Goal: Task Accomplishment & Management: Use online tool/utility

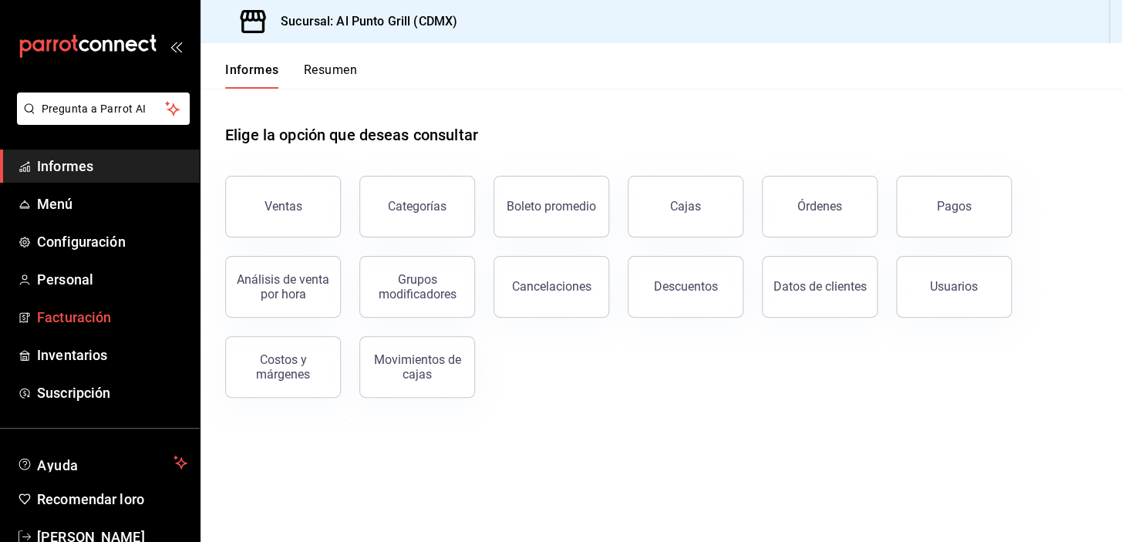
click at [89, 317] on font "Facturación" at bounding box center [74, 317] width 74 height 16
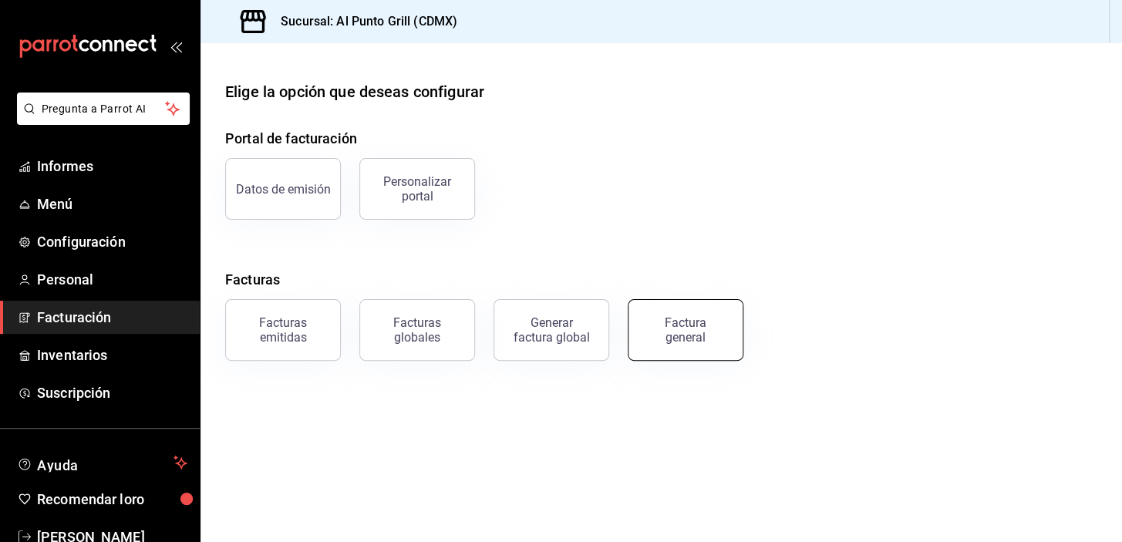
click at [713, 339] on div "Factura general" at bounding box center [685, 329] width 77 height 29
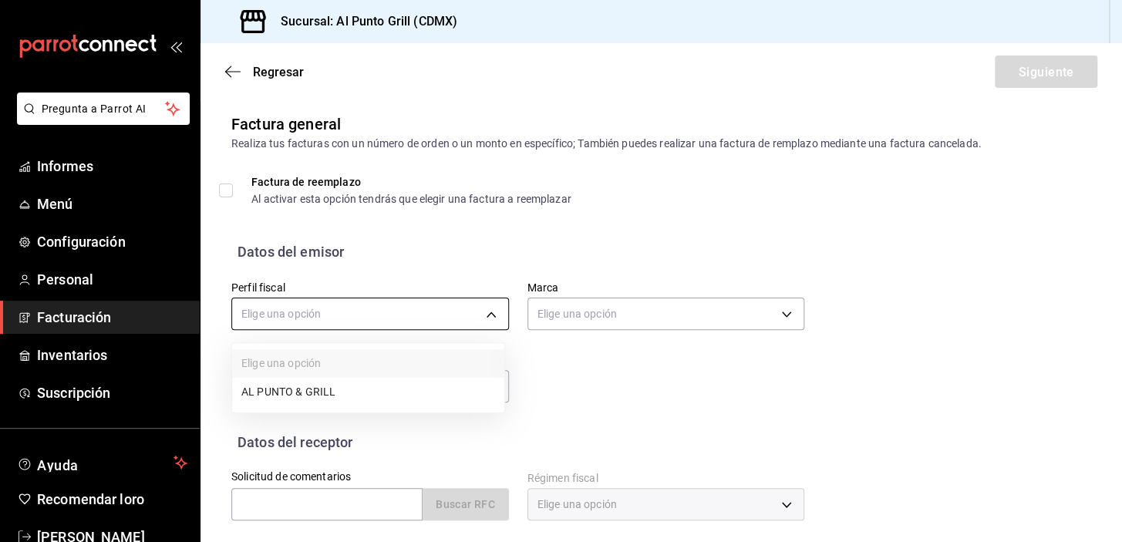
click at [489, 315] on body "Pregunta a Parrot AI Informes Menú Configuración Personal Facturación Inventari…" at bounding box center [561, 271] width 1122 height 542
click at [372, 395] on li "AL PUNTO Y PARRILLA" at bounding box center [368, 393] width 272 height 29
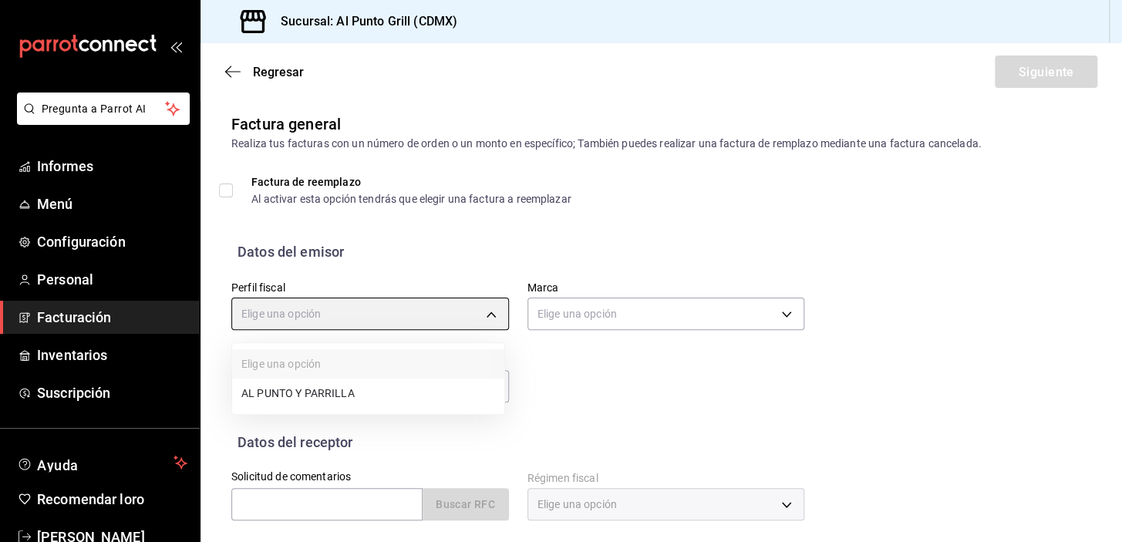
type input "711c2bc8-79b3-43e0-95de-ea7f23beadbf"
type input "359452a4-77df-4a2a-96d1-dbb27ae34e49"
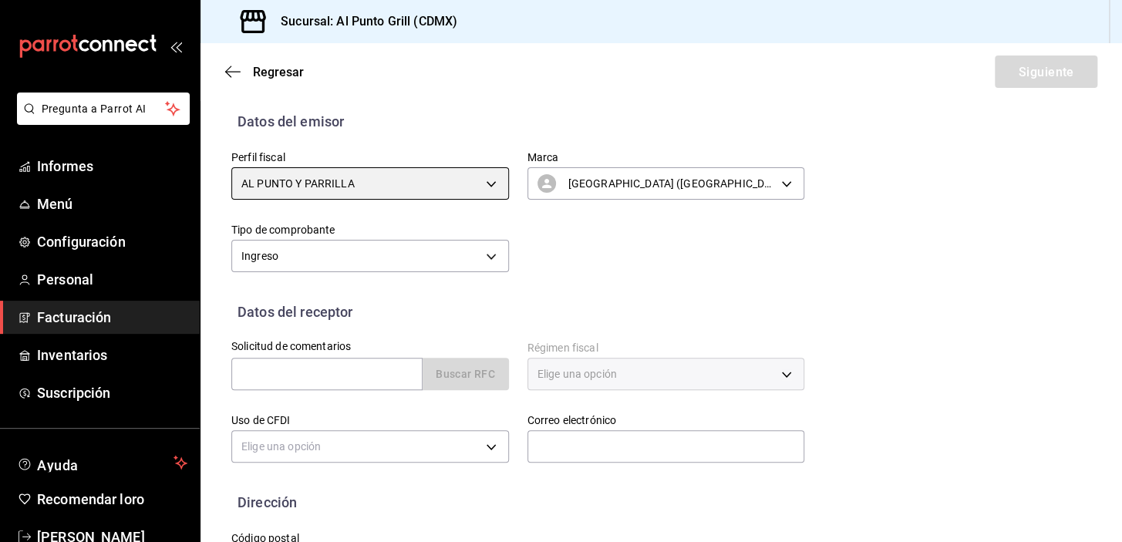
scroll to position [140, 0]
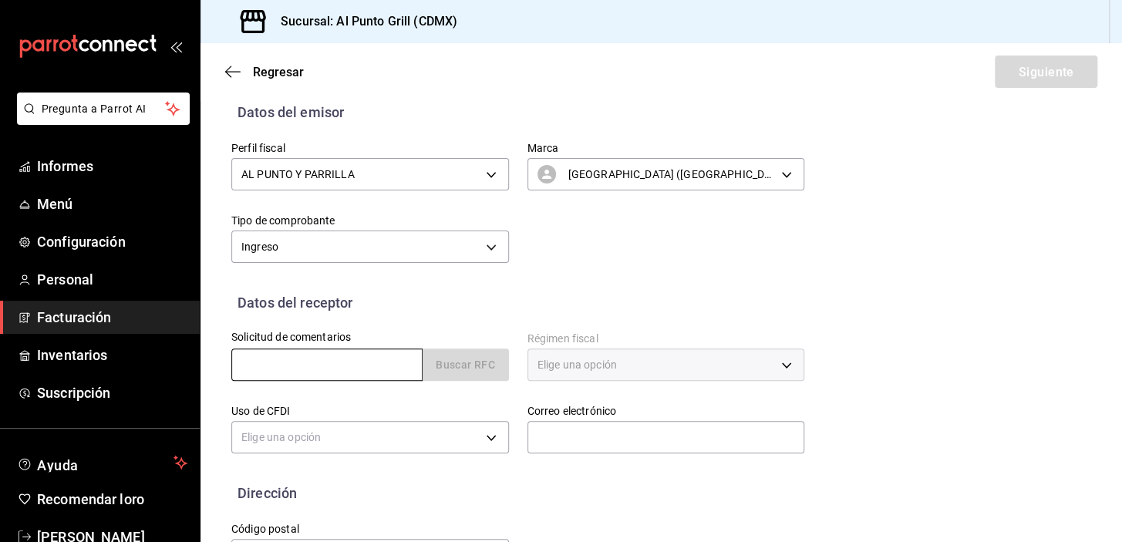
click at [302, 369] on input "text" at bounding box center [326, 365] width 191 height 32
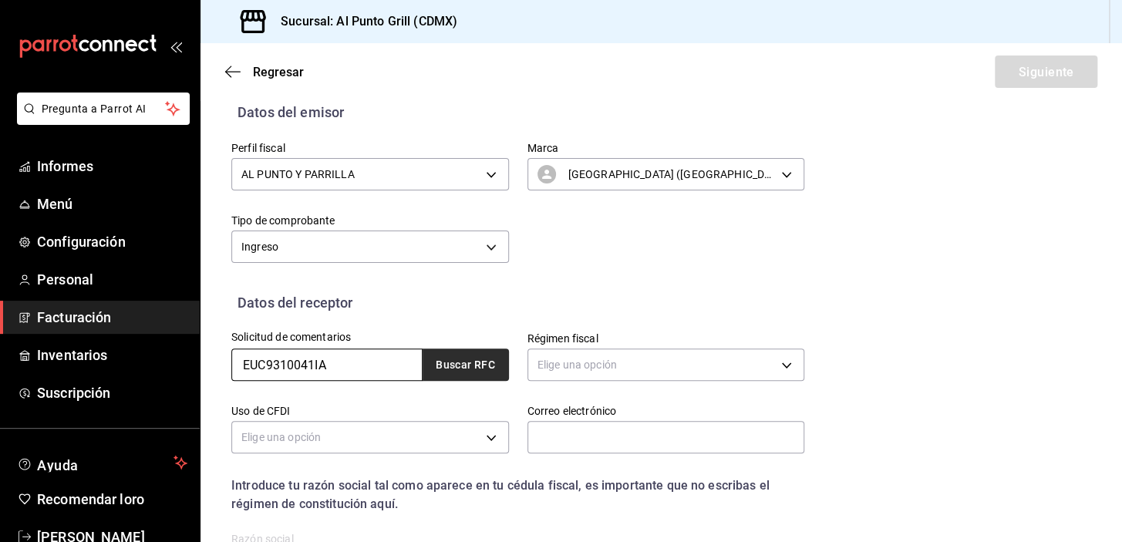
type input "EUC9310041IA"
click at [446, 372] on button "Buscar RFC" at bounding box center [466, 365] width 86 height 32
type input "[EMAIL_ADDRESS][DOMAIN_NAME]"
type input "54940"
type input "EUCOMEX"
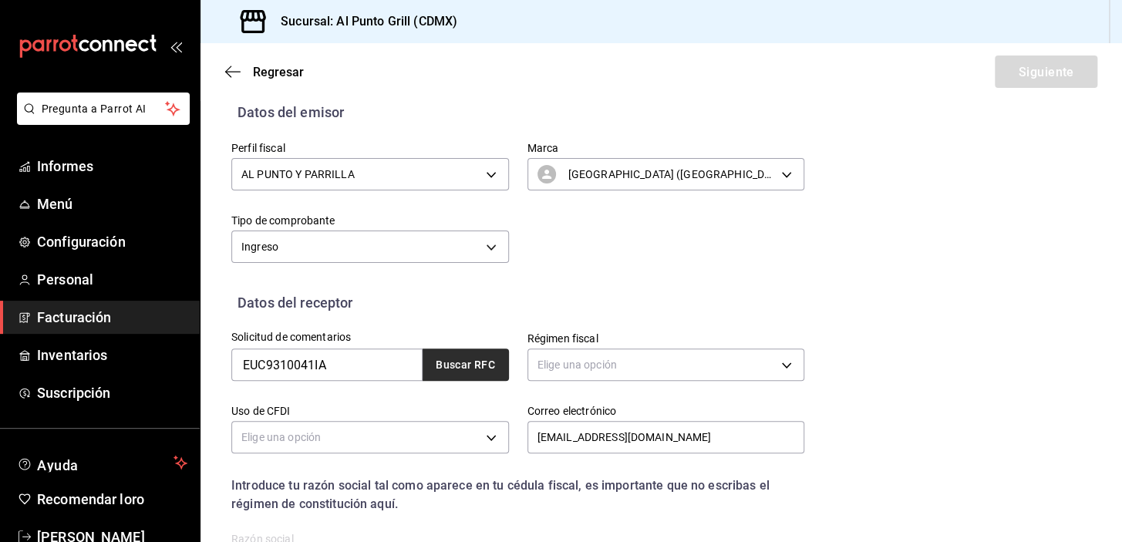
type input "601"
type input "G03"
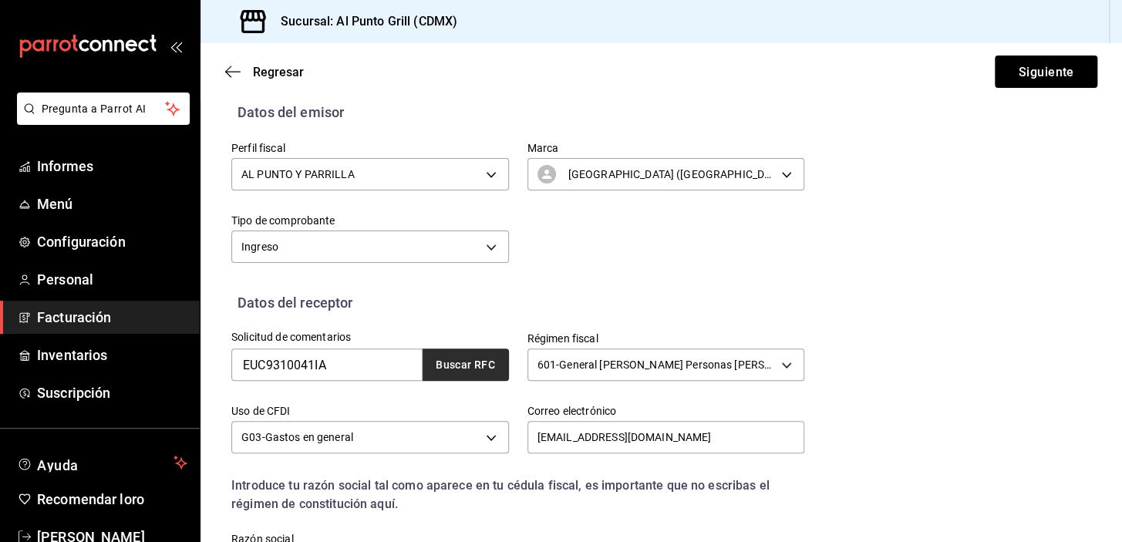
scroll to position [280, 0]
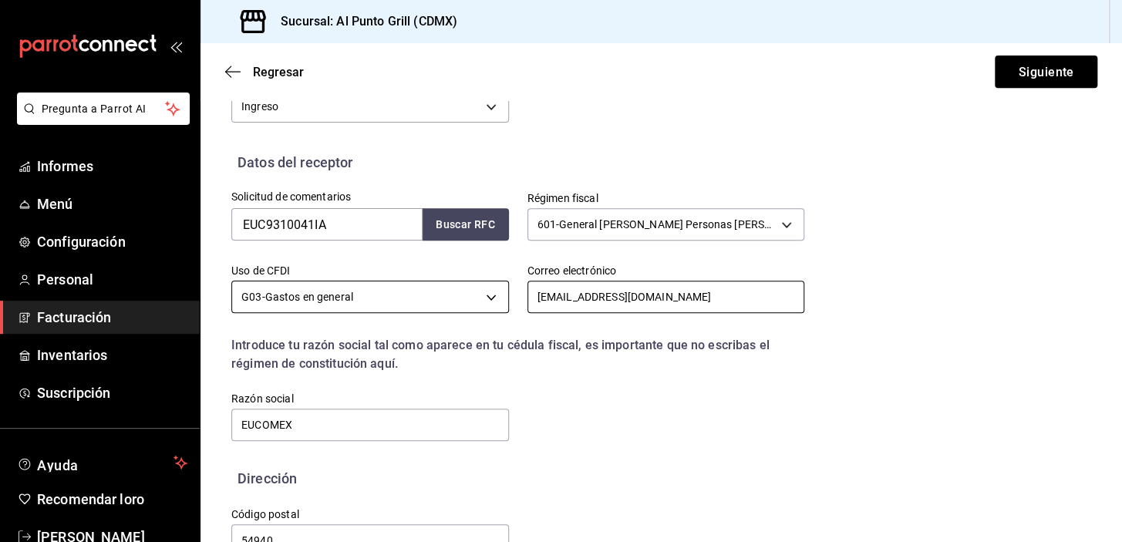
drag, startPoint x: 571, startPoint y: 295, endPoint x: 498, endPoint y: 300, distance: 72.6
click at [503, 299] on div "Solicitud de comentarios EUC9310041IA Buscar RFC Régimen fiscal 601 - General […" at bounding box center [509, 308] width 592 height 271
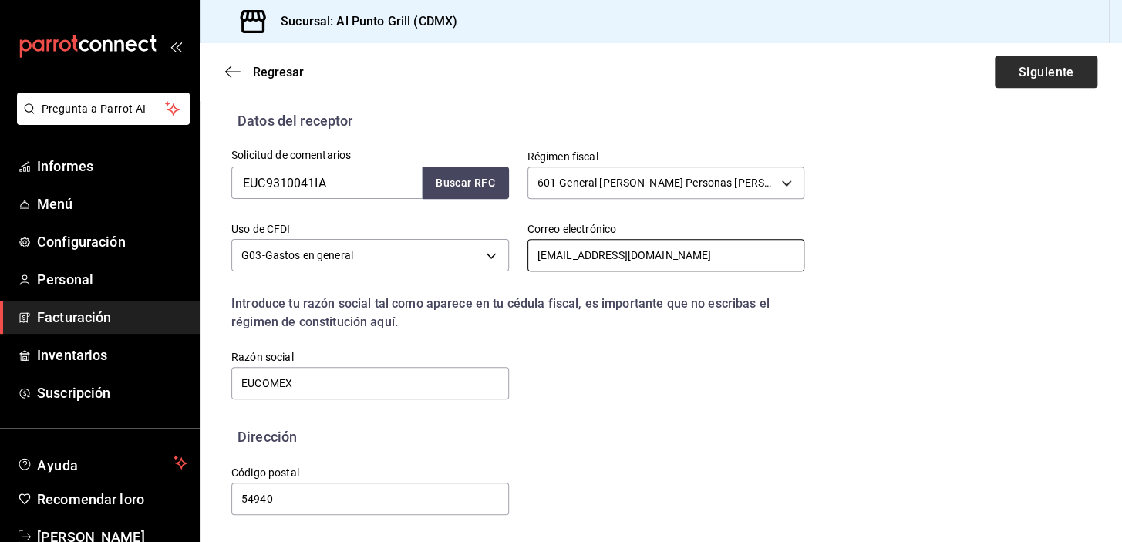
type input "[EMAIL_ADDRESS][DOMAIN_NAME]"
click at [1003, 73] on button "Siguiente" at bounding box center [1046, 72] width 103 height 32
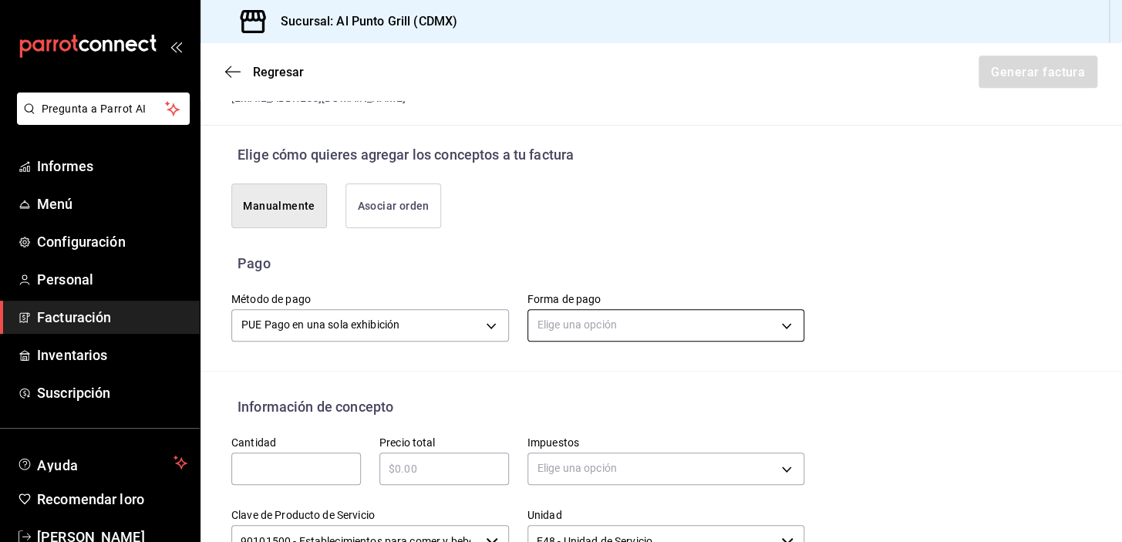
click at [775, 324] on body "Pregunta a Parrot AI Informes Menú Configuración Personal Facturación Inventari…" at bounding box center [561, 271] width 1122 height 542
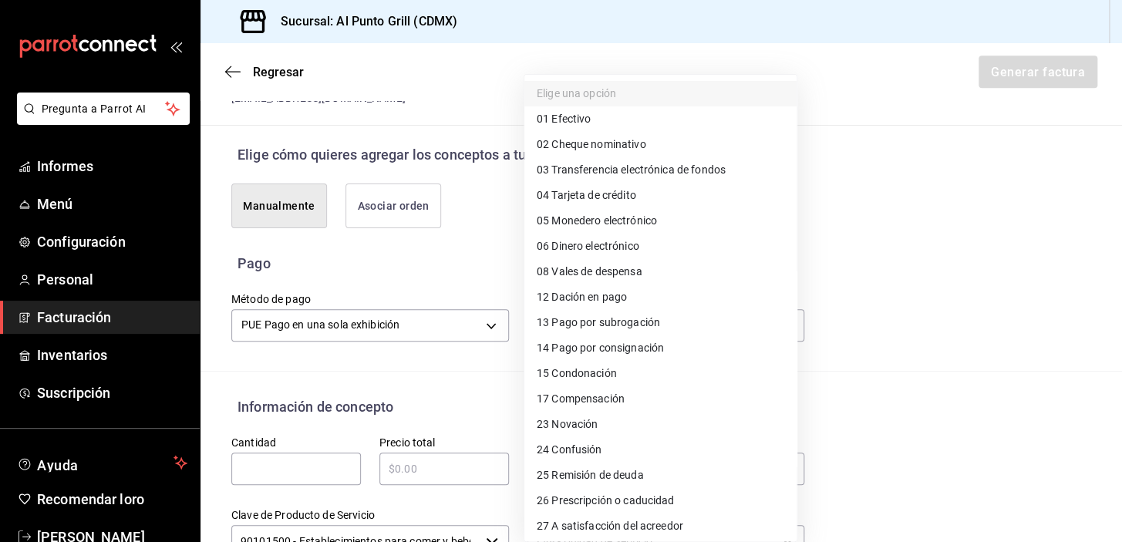
click at [620, 189] on span "04 Tarjeta de crédito" at bounding box center [586, 195] width 99 height 16
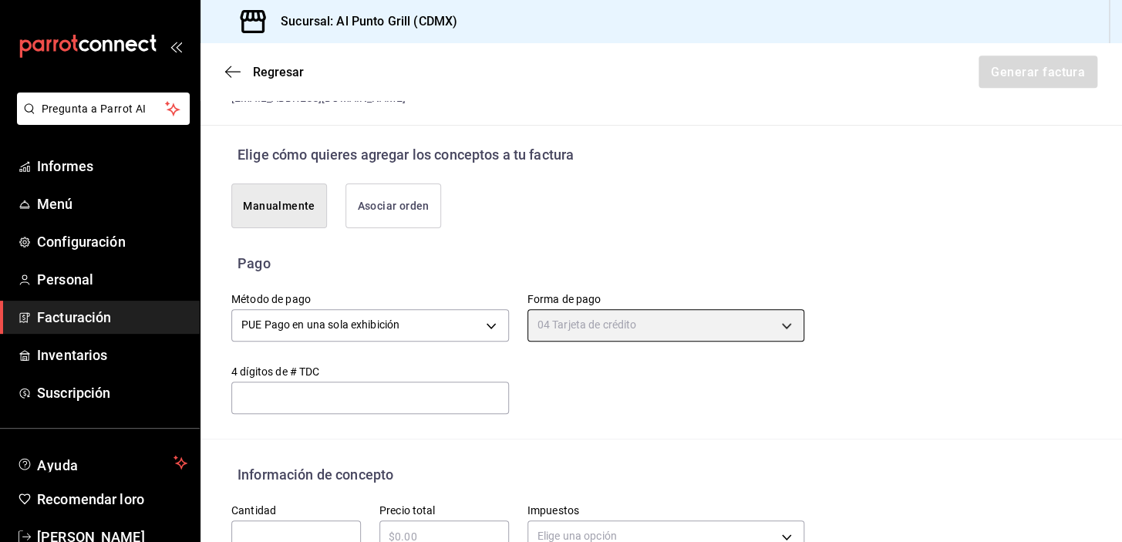
type input "04"
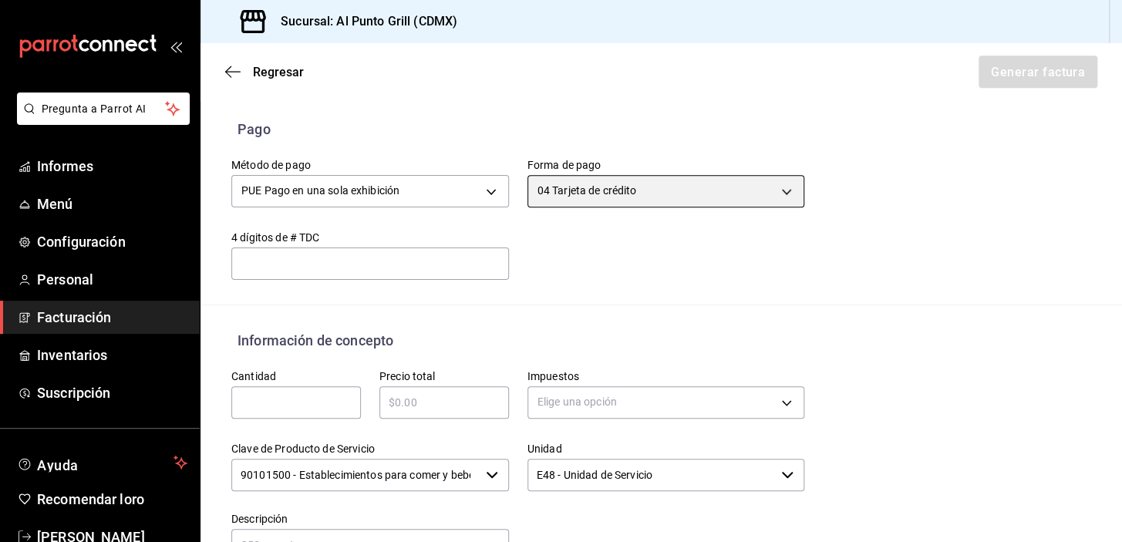
scroll to position [462, 0]
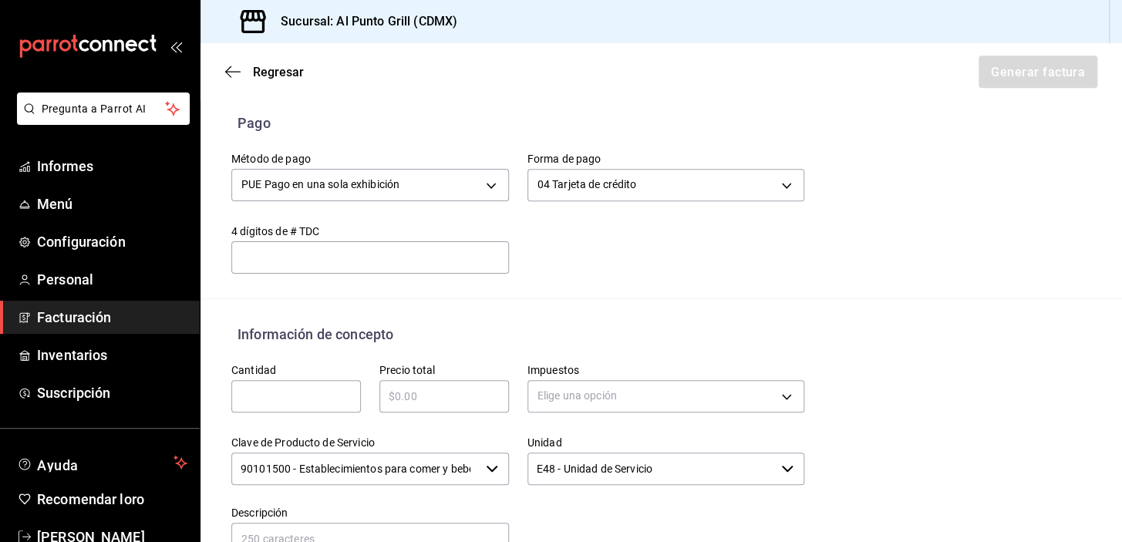
click at [302, 393] on input "text" at bounding box center [296, 396] width 130 height 19
type input "1"
click at [437, 380] on div "​" at bounding box center [444, 396] width 130 height 32
type input "$1964.00"
click at [571, 389] on body "Pregunta a Parrot AI Informes Menú Configuración Personal Facturación Inventari…" at bounding box center [561, 271] width 1122 height 542
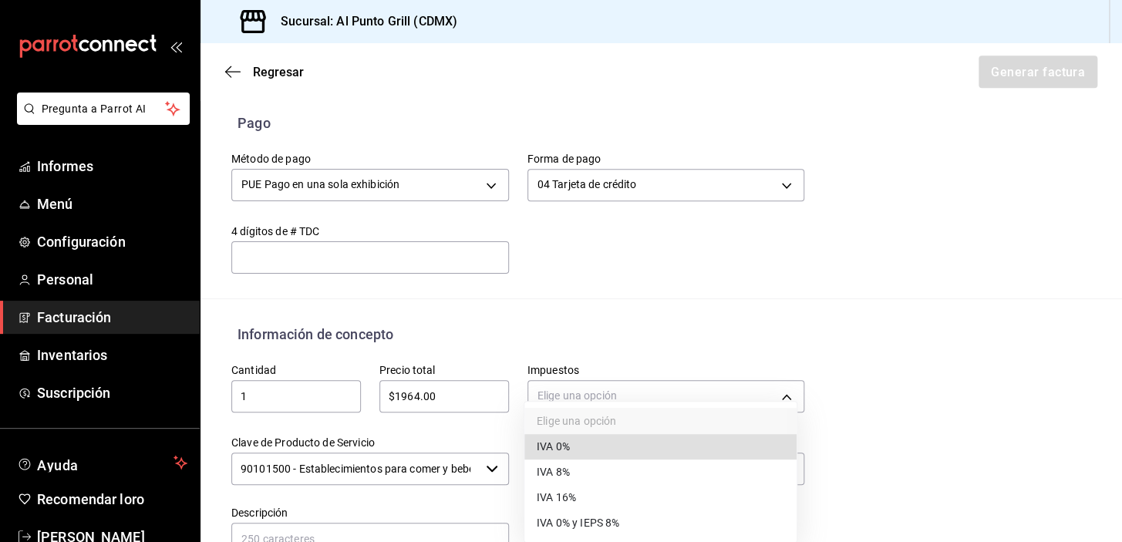
click at [576, 496] on font "IVA 16%" at bounding box center [556, 497] width 39 height 12
type input "IVA_16"
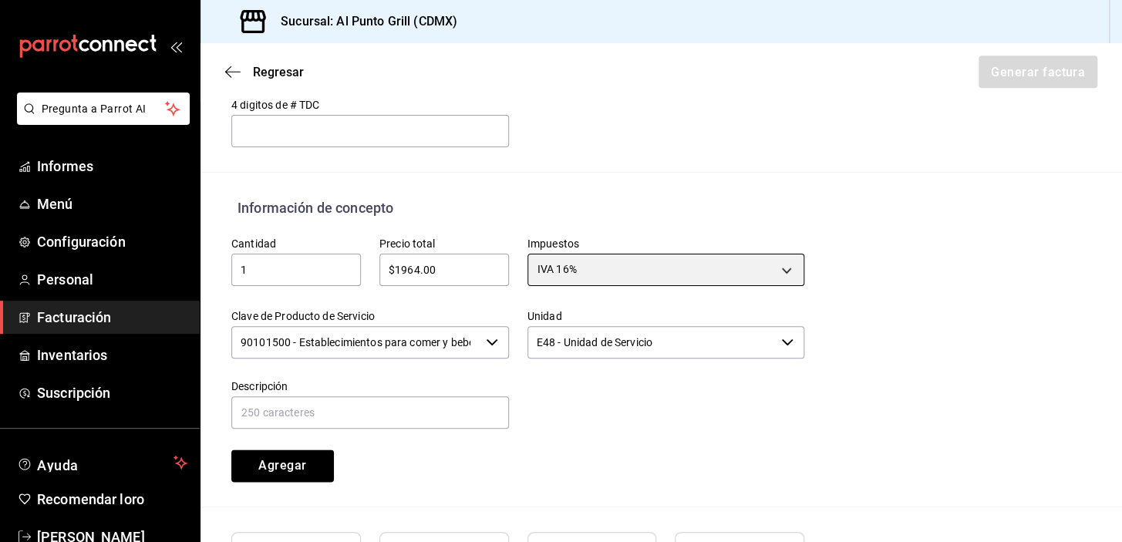
scroll to position [602, 0]
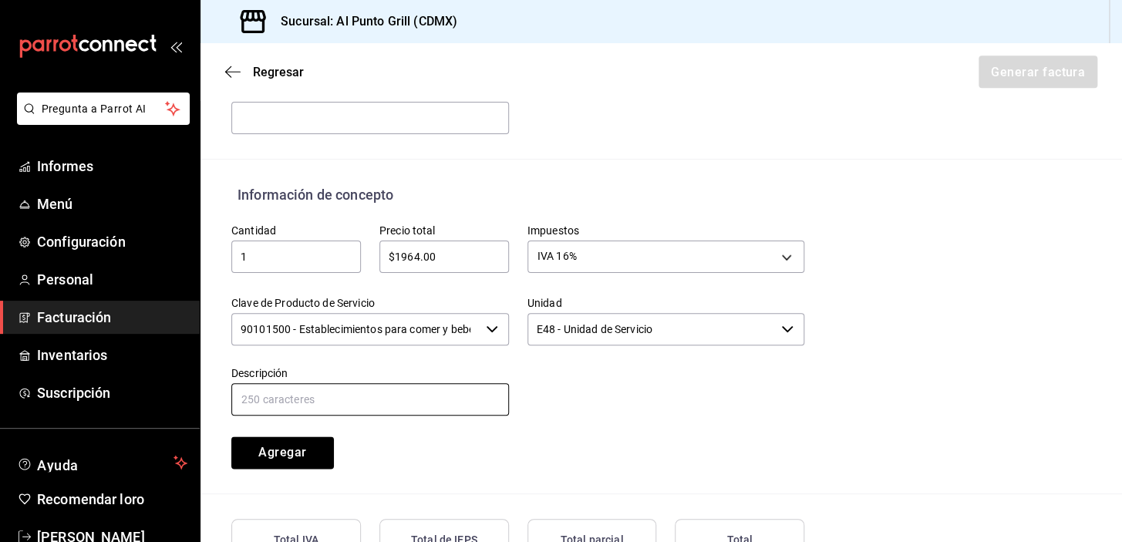
click at [385, 395] on input "text" at bounding box center [370, 399] width 278 height 32
type input "CONSUMO DE ALIMENTOS"
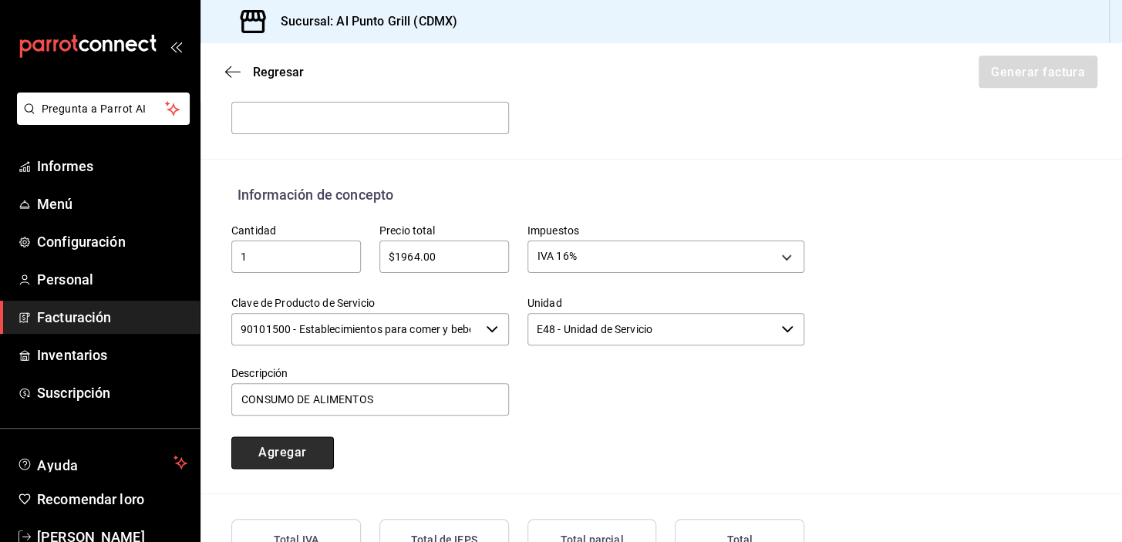
click at [308, 447] on button "Agregar" at bounding box center [282, 453] width 103 height 32
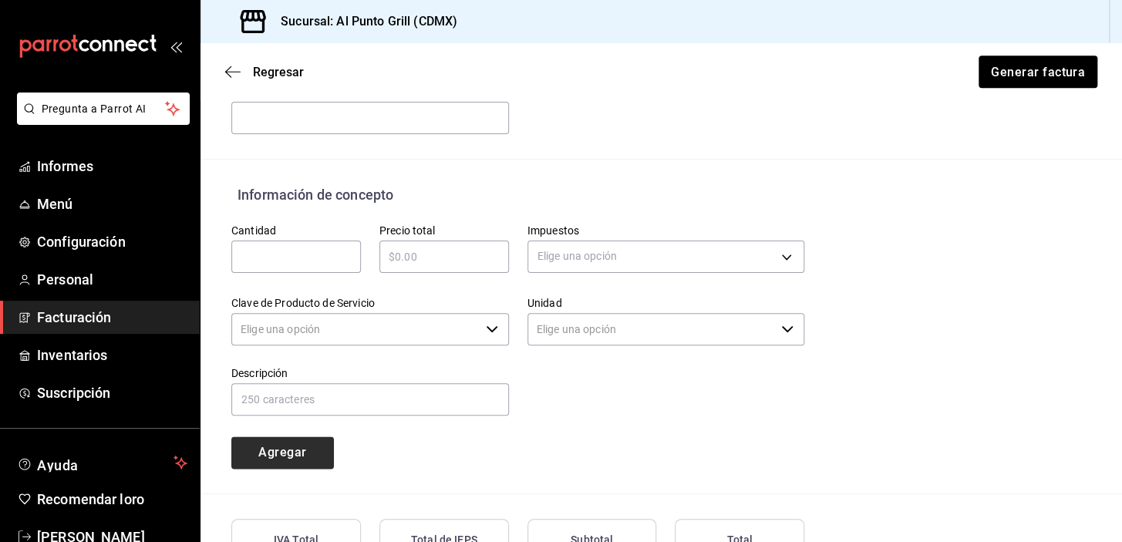
type input "90101500 - Establecimientos para comer y beber"
type input "E48 - Unidad de Servicio"
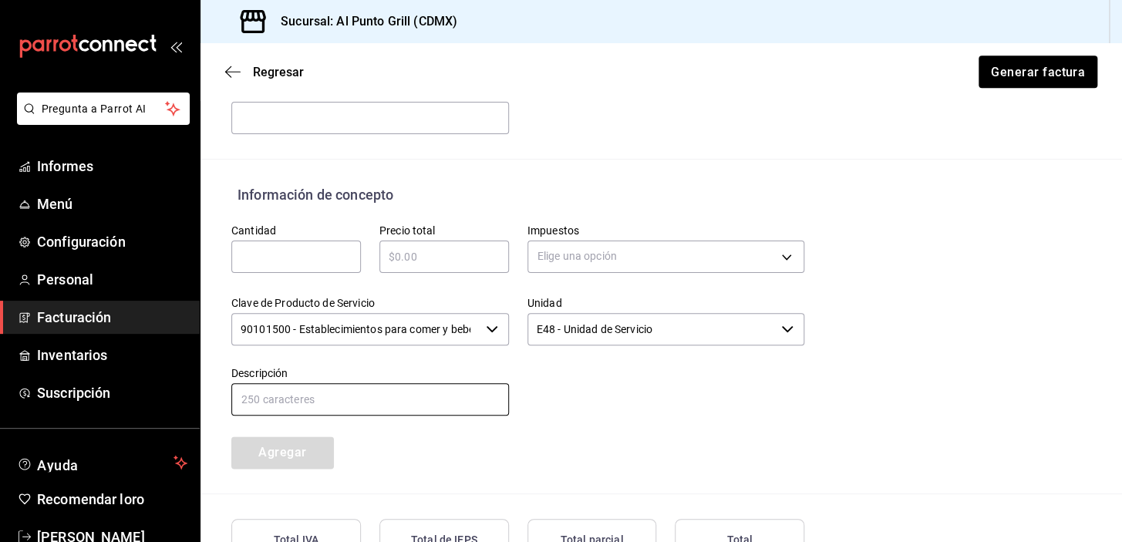
scroll to position [775, 0]
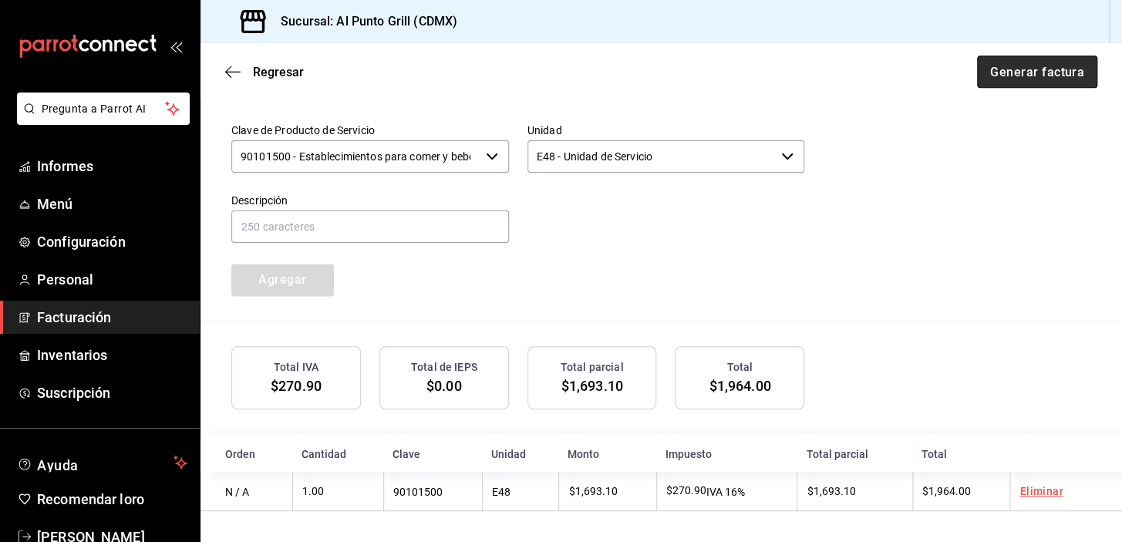
click at [1040, 64] on font "Generar factura" at bounding box center [1037, 71] width 94 height 15
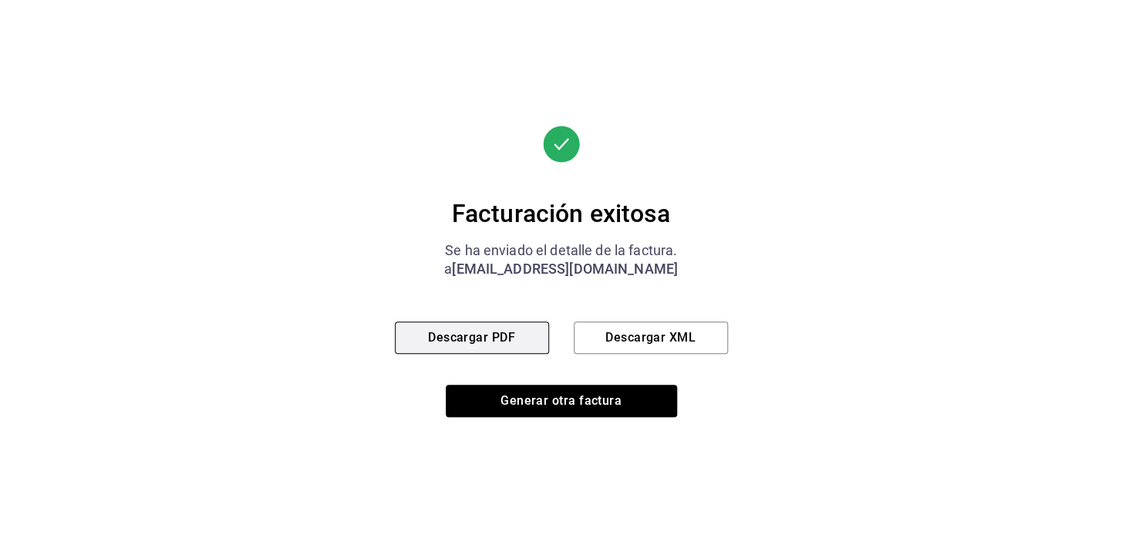
click at [504, 340] on font "Descargar PDF" at bounding box center [471, 337] width 87 height 15
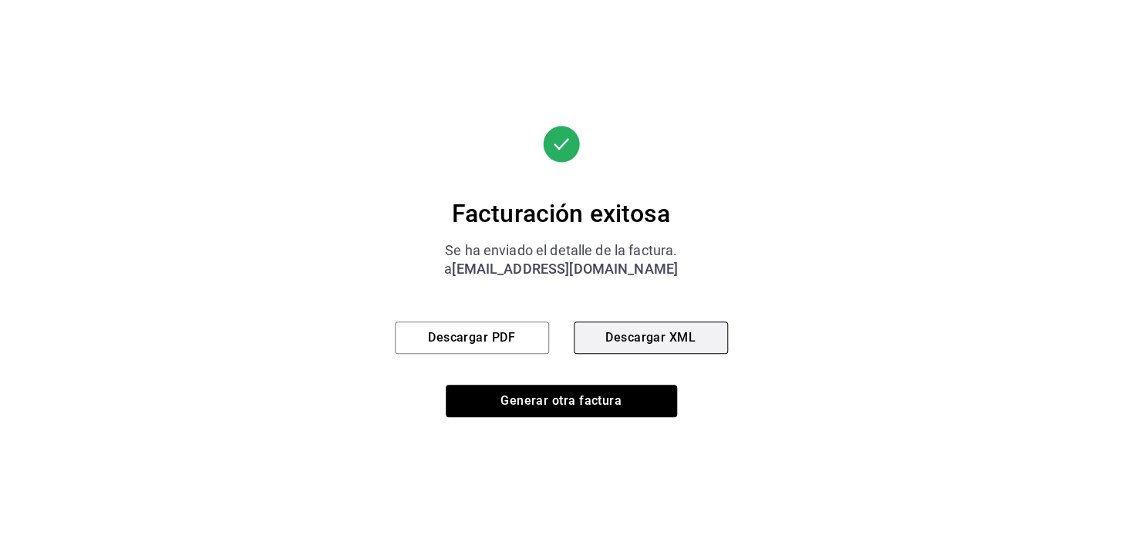
click at [640, 327] on button "Descargar XML" at bounding box center [651, 338] width 154 height 32
